Goal: Information Seeking & Learning: Learn about a topic

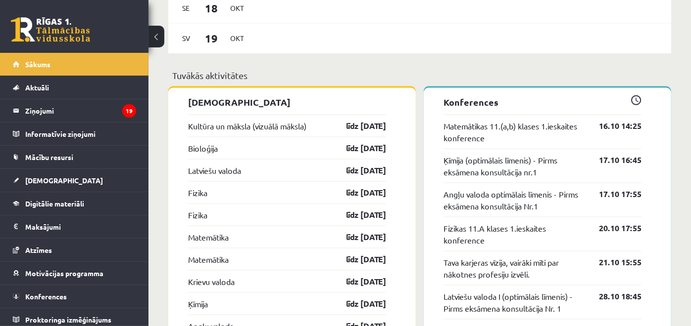
scroll to position [824, 0]
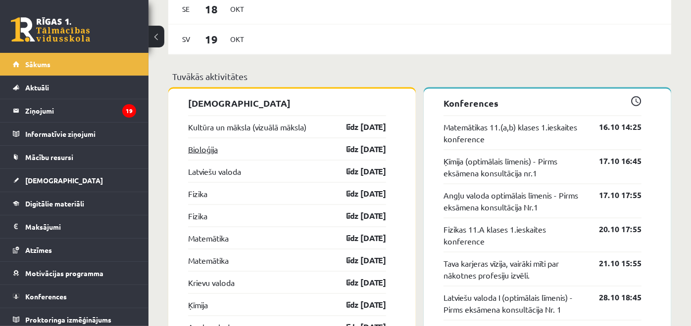
click at [196, 149] on link "Bioloģija" at bounding box center [203, 149] width 30 height 12
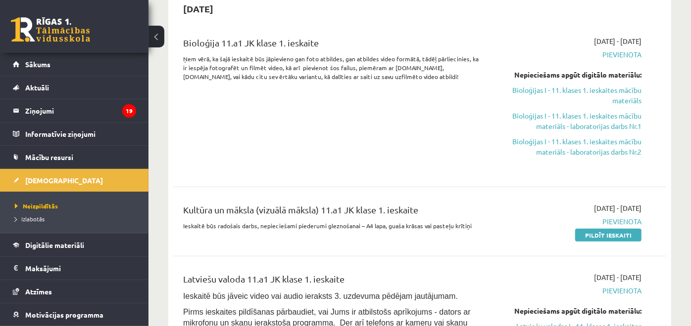
scroll to position [220, 0]
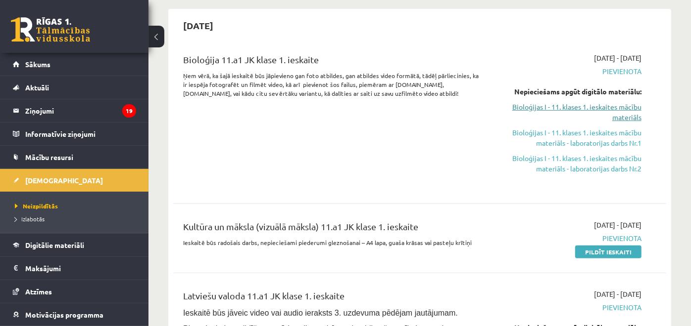
click at [581, 102] on link "Bioloģijas I - 11. klases 1. ieskaites mācību materiāls" at bounding box center [569, 112] width 143 height 21
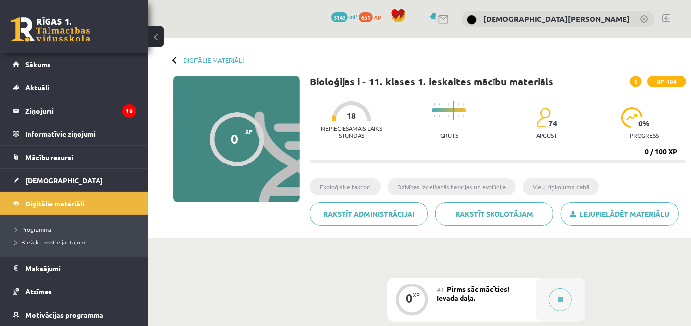
click at [153, 42] on button at bounding box center [156, 37] width 16 height 22
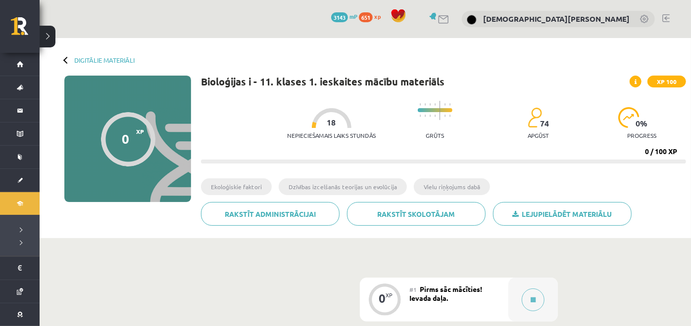
click at [49, 29] on button at bounding box center [48, 37] width 16 height 22
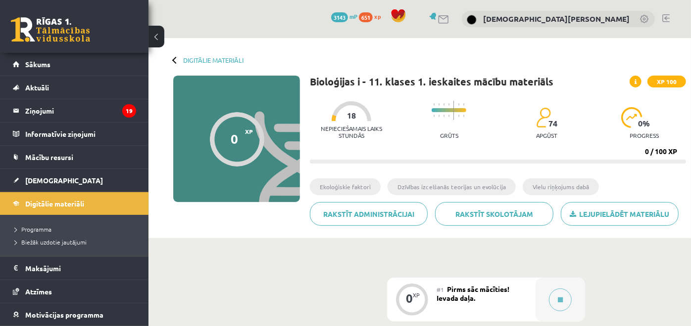
click at [166, 62] on div "Digitālie materiāli 0 XP XP 100 0 / 100 XP Bioloģijas i - 11. klases 1. ieskait…" at bounding box center [419, 138] width 542 height 200
click at [172, 57] on div "Digitālie materiāli 0 XP XP 100 0 / 100 XP Bioloģijas i - 11. klases 1. ieskait…" at bounding box center [419, 138] width 542 height 200
drag, startPoint x: 178, startPoint y: 62, endPoint x: 190, endPoint y: 58, distance: 13.0
click at [178, 62] on div "Digitālie materiāli" at bounding box center [208, 59] width 70 height 7
click at [199, 56] on link "Digitālie materiāli" at bounding box center [213, 59] width 60 height 7
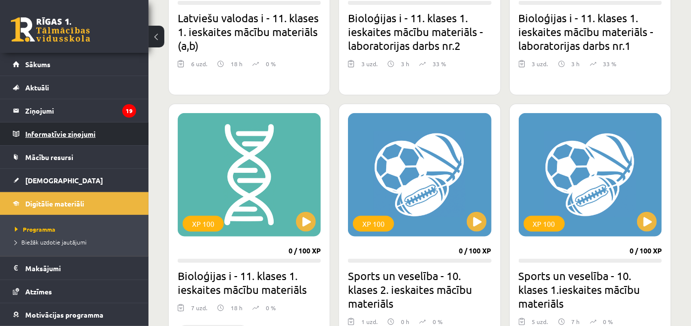
scroll to position [439, 0]
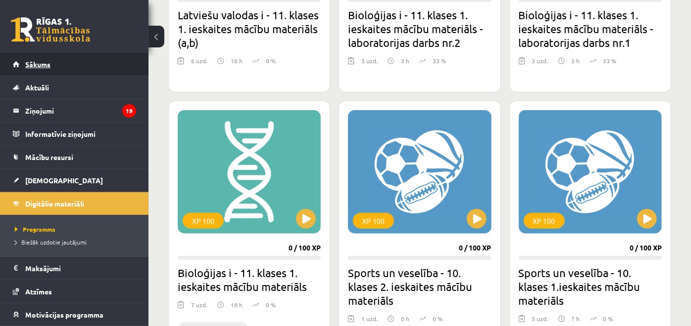
click at [81, 67] on link "Sākums" at bounding box center [74, 64] width 123 height 23
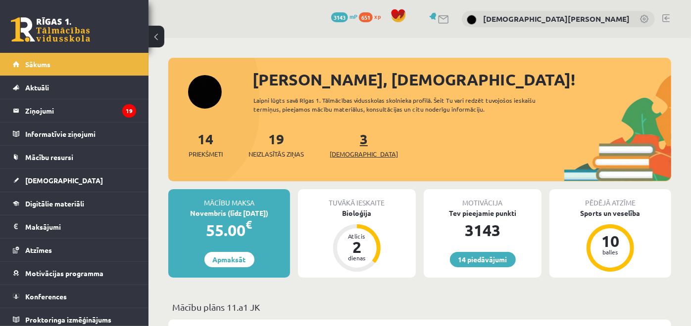
click at [353, 151] on span "[DEMOGRAPHIC_DATA]" at bounding box center [363, 154] width 68 height 10
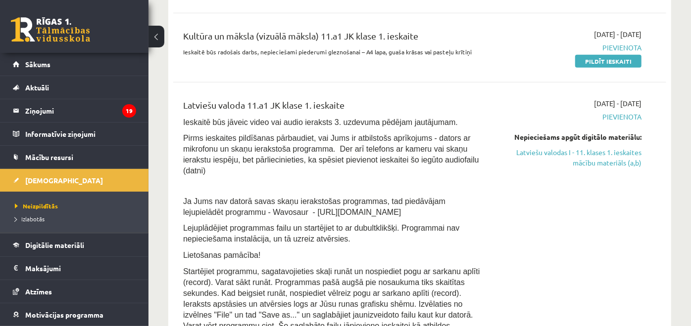
scroll to position [439, 0]
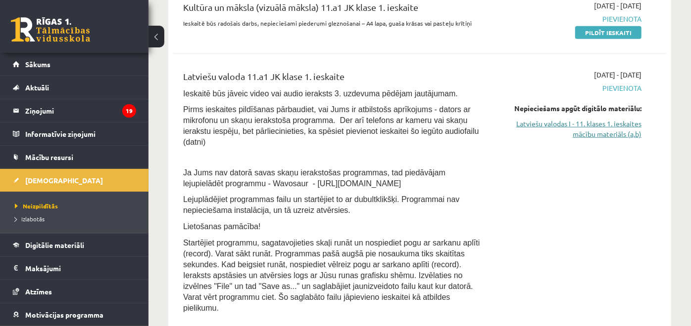
click at [604, 120] on link "Latviešu valodas I - 11. klases 1. ieskaites mācību materiāls (a,b)" at bounding box center [569, 129] width 143 height 21
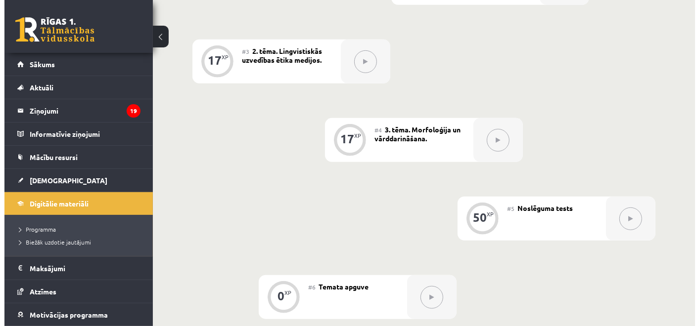
scroll to position [110, 0]
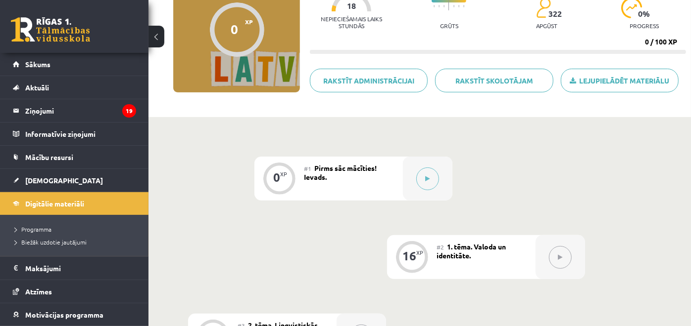
click at [330, 173] on div "#1 Pirms sāc mācīties! Ievads." at bounding box center [353, 179] width 99 height 44
drag, startPoint x: 330, startPoint y: 173, endPoint x: 398, endPoint y: 180, distance: 68.6
click at [397, 180] on div "#1 Pirms sāc mācīties! Ievads." at bounding box center [353, 179] width 99 height 44
click at [436, 180] on button at bounding box center [427, 179] width 23 height 23
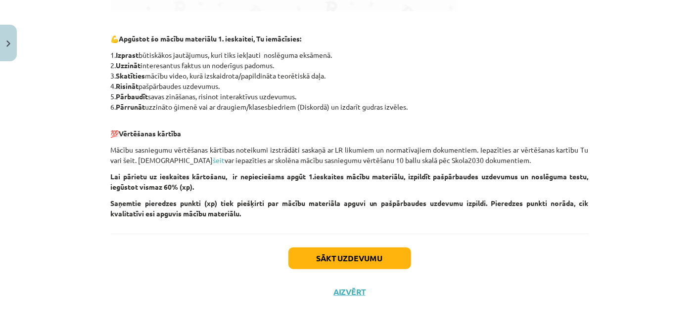
scroll to position [472, 0]
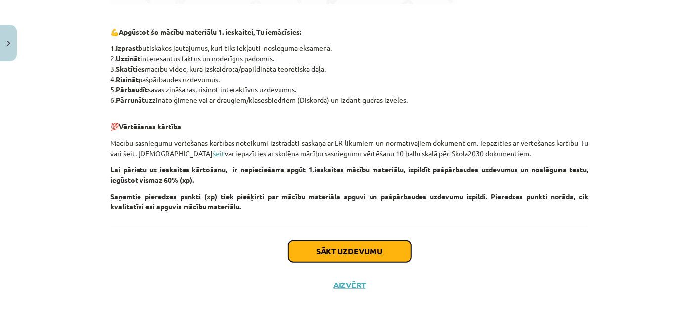
click at [319, 249] on button "Sākt uzdevumu" at bounding box center [349, 252] width 123 height 22
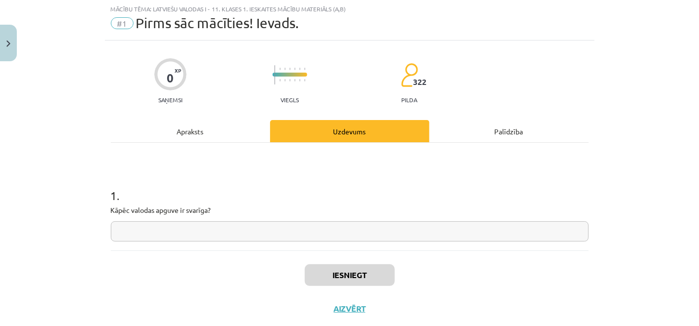
scroll to position [24, 0]
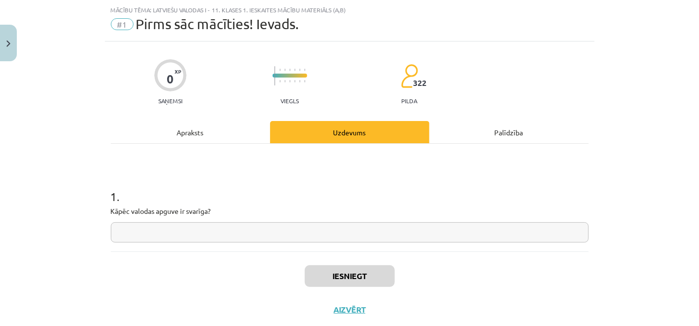
click at [319, 244] on div "1 . Kāpēc valodas apguve ir svarīga?" at bounding box center [350, 198] width 478 height 108
click at [312, 238] on input "text" at bounding box center [350, 233] width 478 height 20
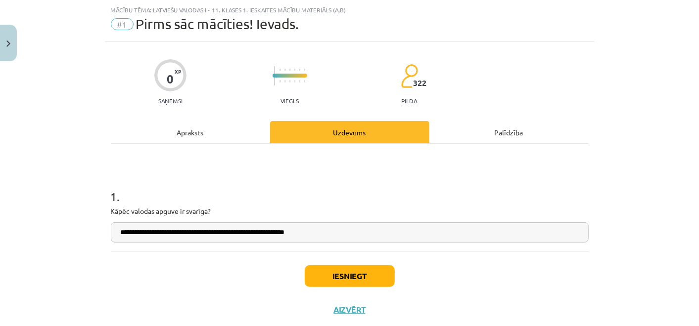
type input "**********"
click at [352, 278] on button "Iesniegt" at bounding box center [350, 277] width 90 height 22
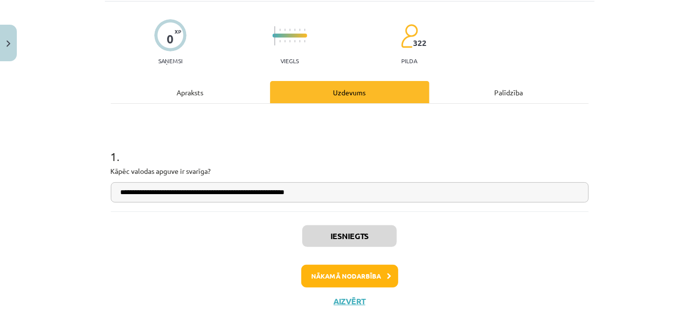
scroll to position [80, 0]
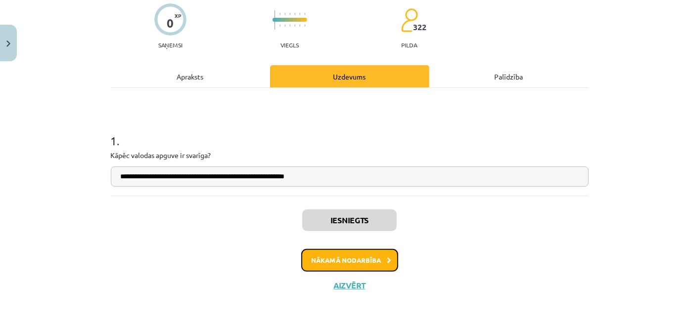
click at [345, 258] on button "Nākamā nodarbība" at bounding box center [349, 260] width 97 height 23
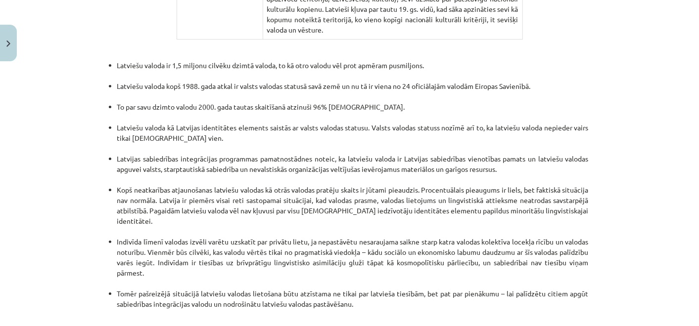
scroll to position [2117, 0]
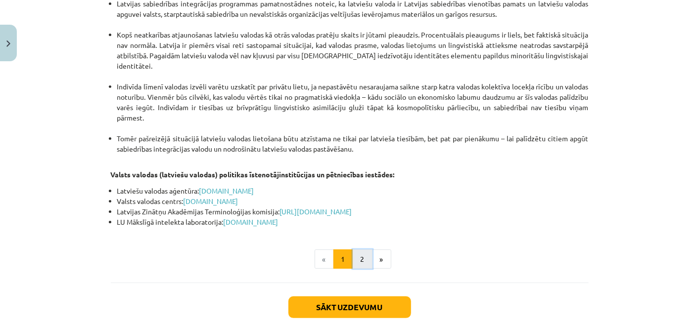
click at [357, 250] on button "2" at bounding box center [363, 260] width 20 height 20
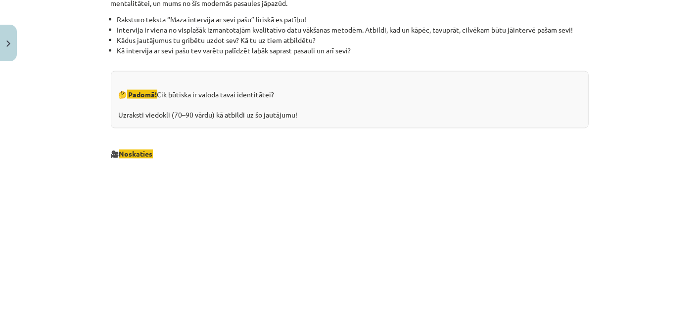
scroll to position [1108, 0]
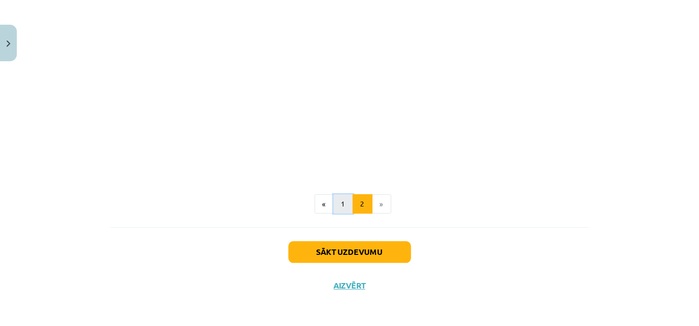
click at [336, 209] on button "1" at bounding box center [343, 204] width 20 height 20
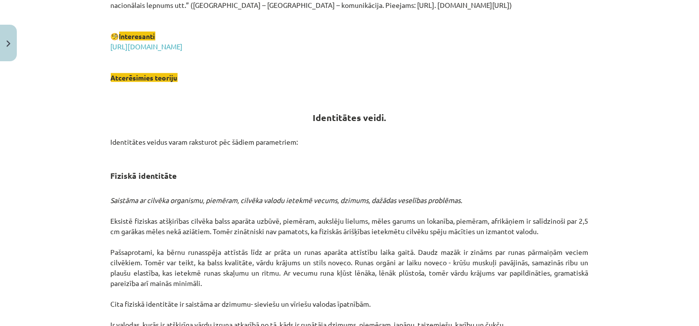
scroll to position [341, 0]
